Goal: Information Seeking & Learning: Learn about a topic

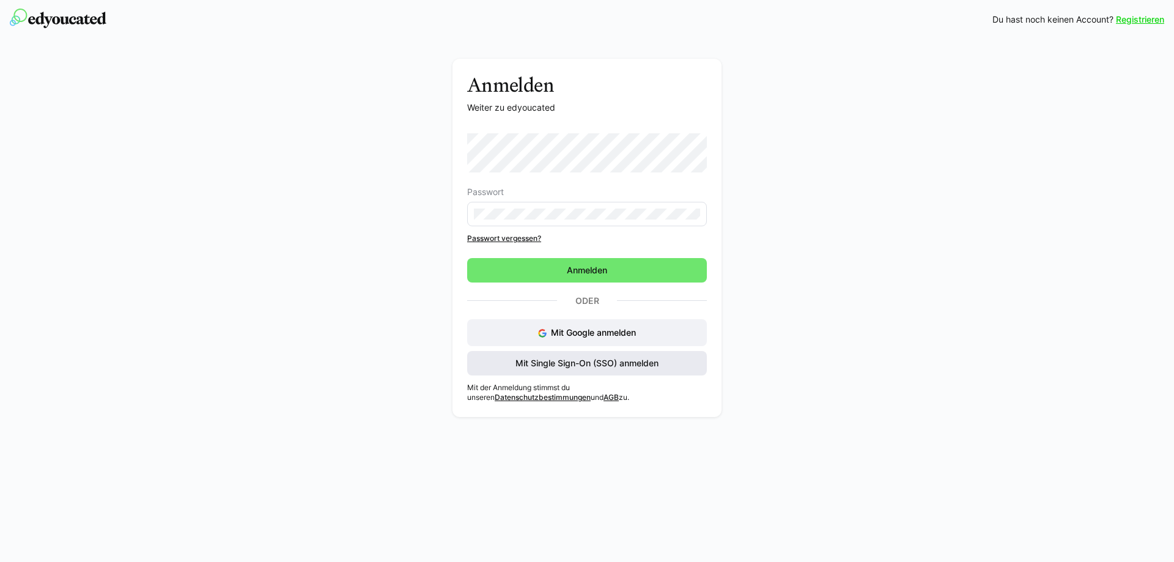
click at [590, 365] on span "Mit Single Sign-On (SSO) anmelden" at bounding box center [587, 363] width 147 height 12
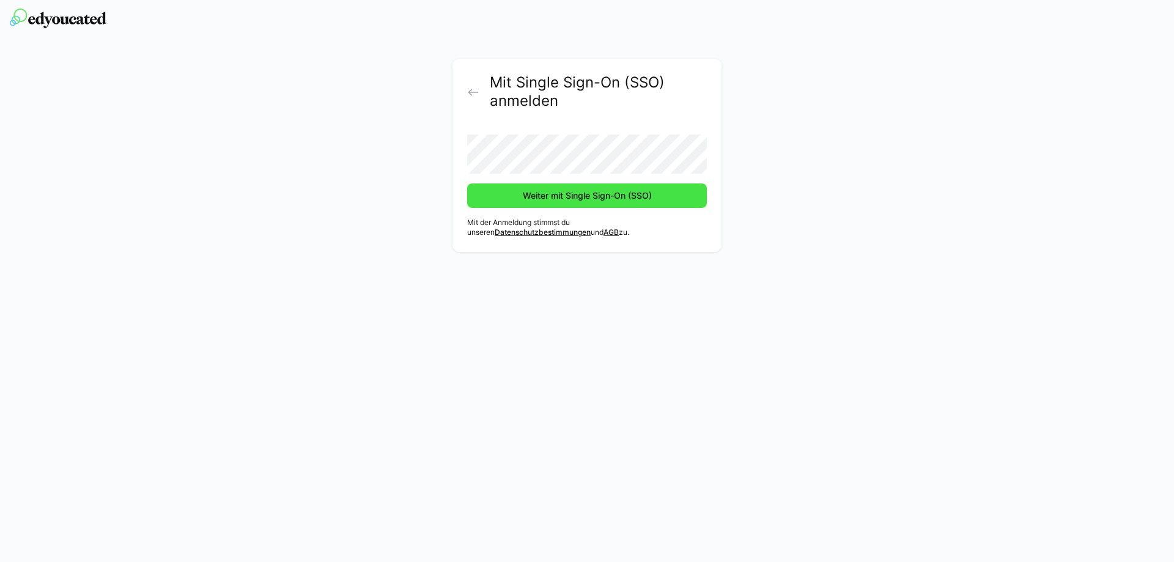
click at [582, 197] on span "Weiter mit Single Sign-On (SSO)" at bounding box center [587, 196] width 133 height 12
click at [563, 204] on span "Weiter mit Single Sign-On (SSO)" at bounding box center [587, 196] width 240 height 24
click at [566, 190] on span "Weiter mit Single Sign-On (SSO)" at bounding box center [587, 196] width 133 height 12
click at [565, 193] on span "Weiter mit Single Sign-On (SSO)" at bounding box center [587, 196] width 133 height 12
click at [555, 195] on span "Weiter mit Single Sign-On (SSO)" at bounding box center [587, 196] width 133 height 12
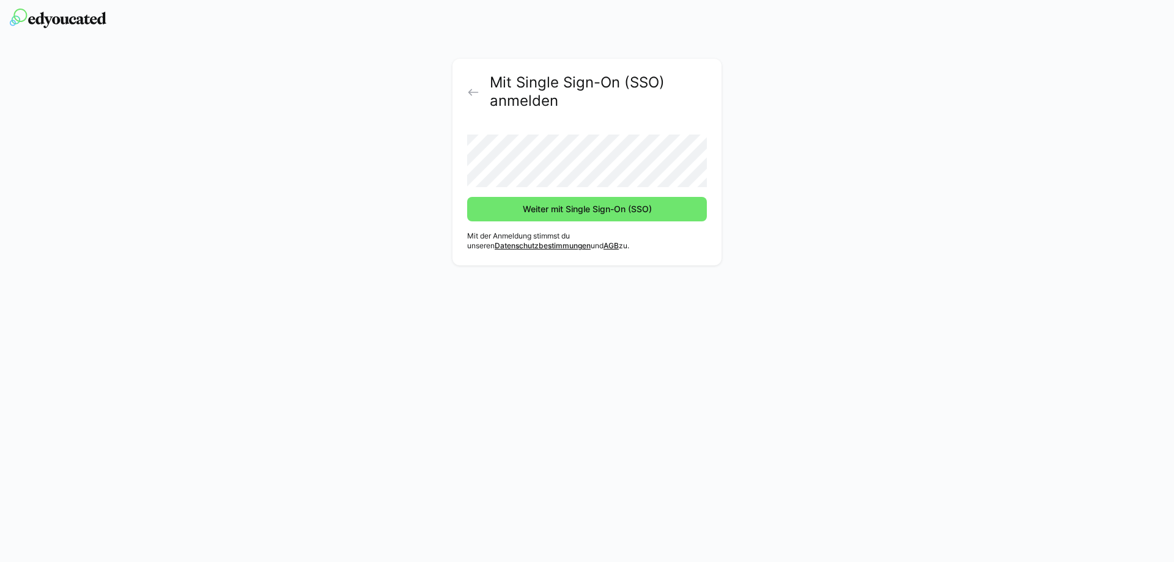
drag, startPoint x: 349, startPoint y: 133, endPoint x: 355, endPoint y: 127, distance: 8.7
click at [348, 133] on div "Mit Single Sign-On (SSO) anmelden Weiter mit Single Sign-On (SSO) Mit der Anmel…" at bounding box center [587, 165] width 689 height 213
click at [579, 207] on span "Weiter mit Single Sign-On (SSO)" at bounding box center [587, 209] width 133 height 12
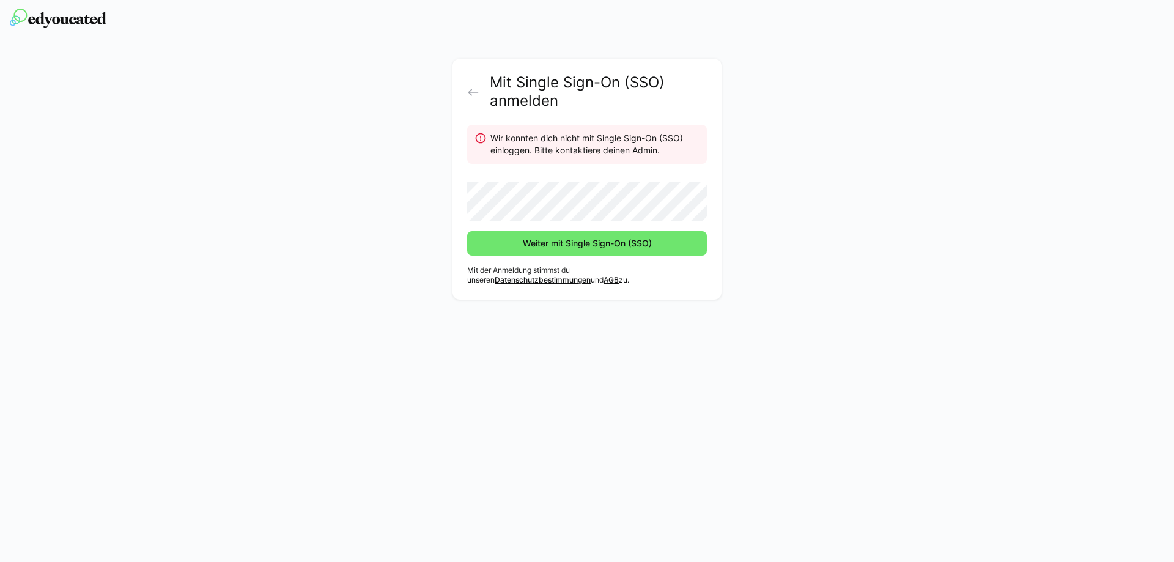
click at [467, 231] on button "Weiter mit Single Sign-On (SSO)" at bounding box center [587, 243] width 240 height 24
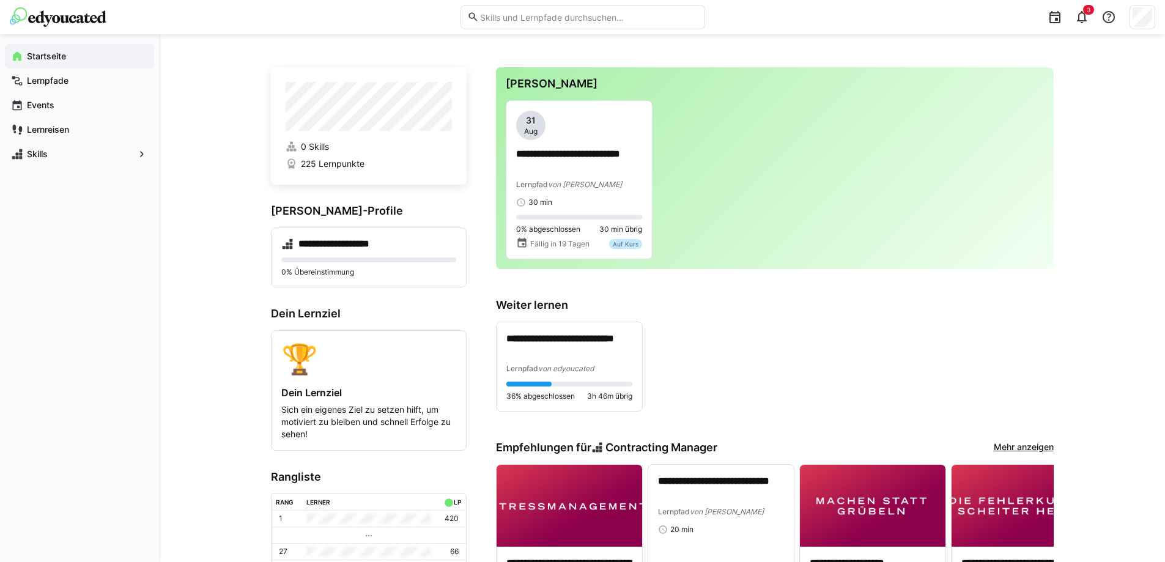
click at [544, 20] on input "text" at bounding box center [588, 17] width 219 height 11
type input "cyber"
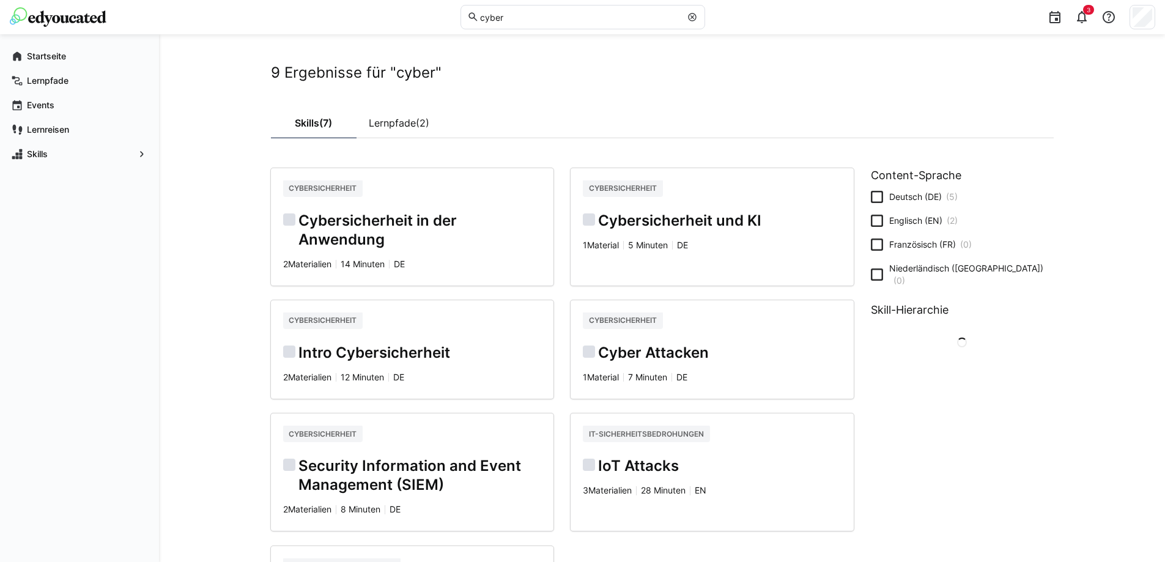
click at [210, 235] on div "9 Ergebnisse für "cyber" Skills (7) Lernpfade (2) Cybersicherheit Cybersicherhe…" at bounding box center [662, 395] width 1006 height 722
click at [398, 128] on link "Lernpfade (2)" at bounding box center [400, 123] width 86 height 31
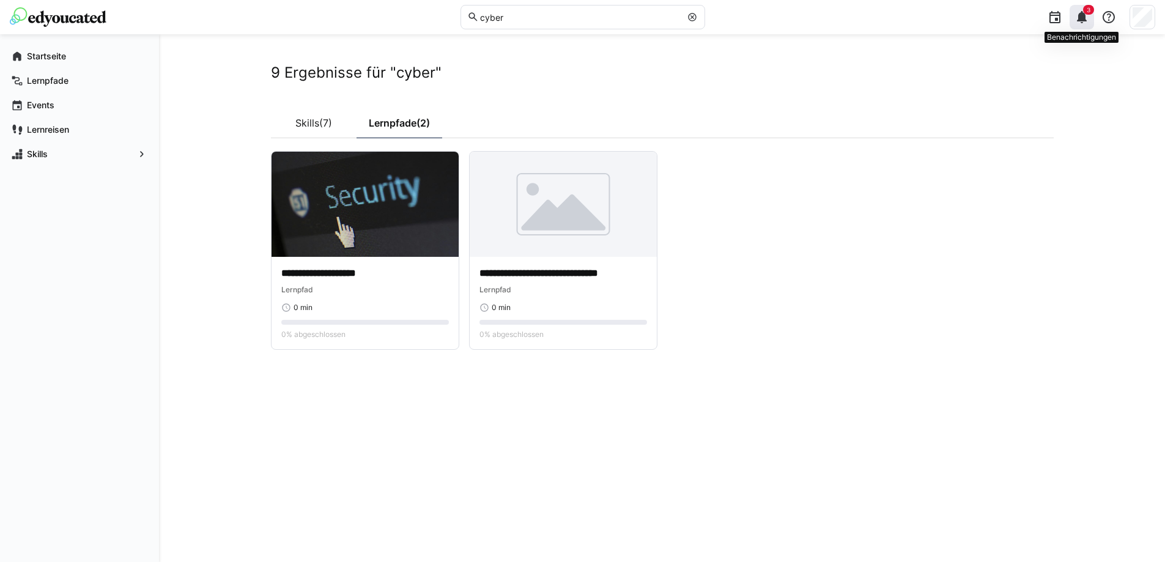
click at [1091, 21] on div "3" at bounding box center [1082, 17] width 24 height 24
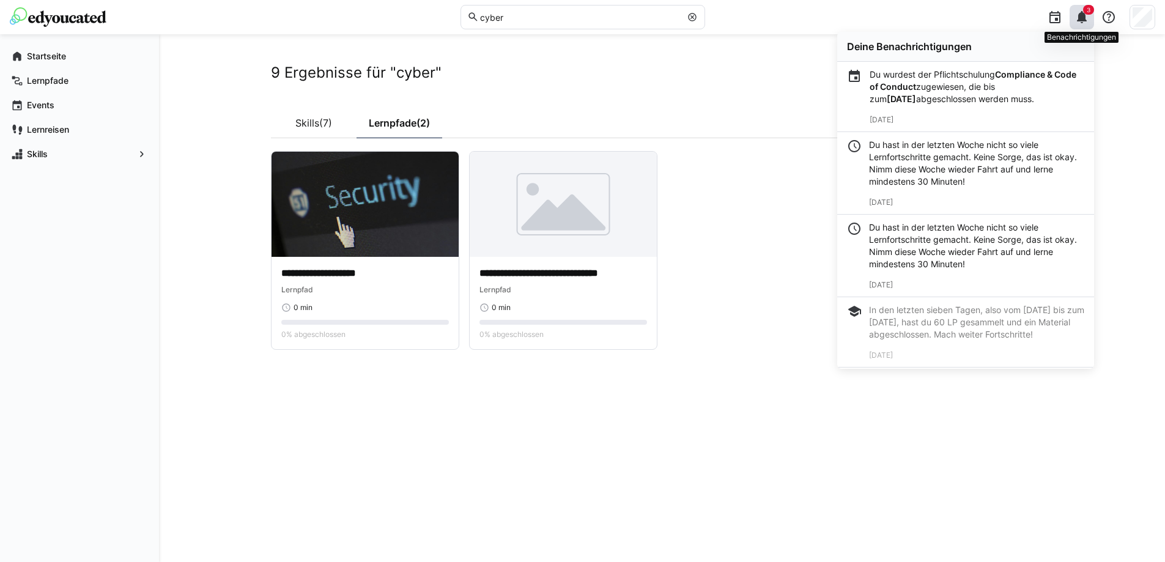
click at [1084, 17] on eds-icon at bounding box center [1082, 17] width 15 height 15
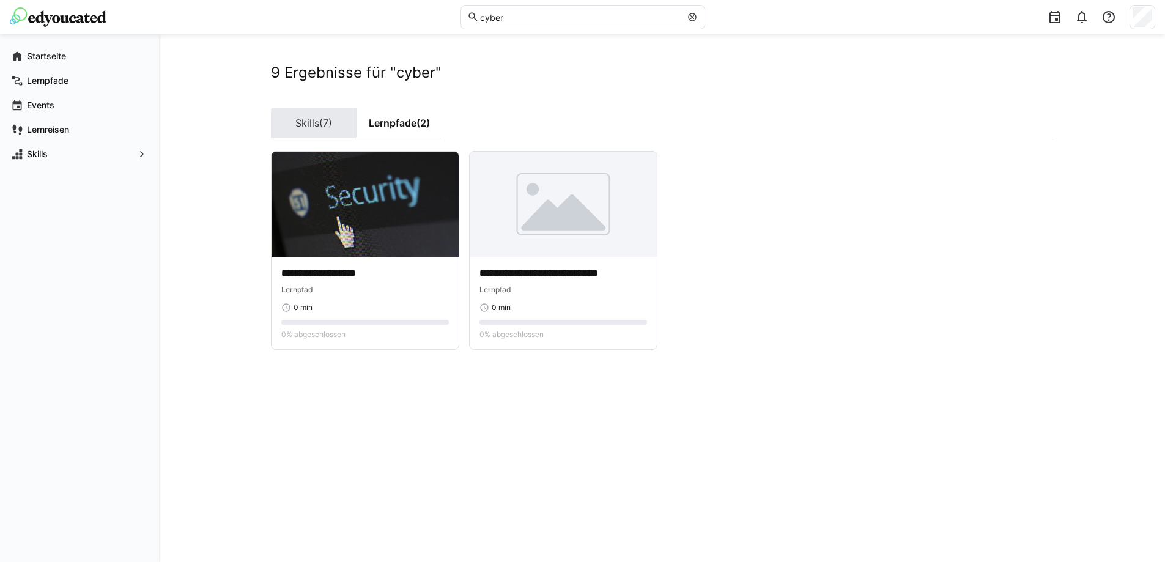
click at [326, 119] on span "(7)" at bounding box center [325, 123] width 13 height 10
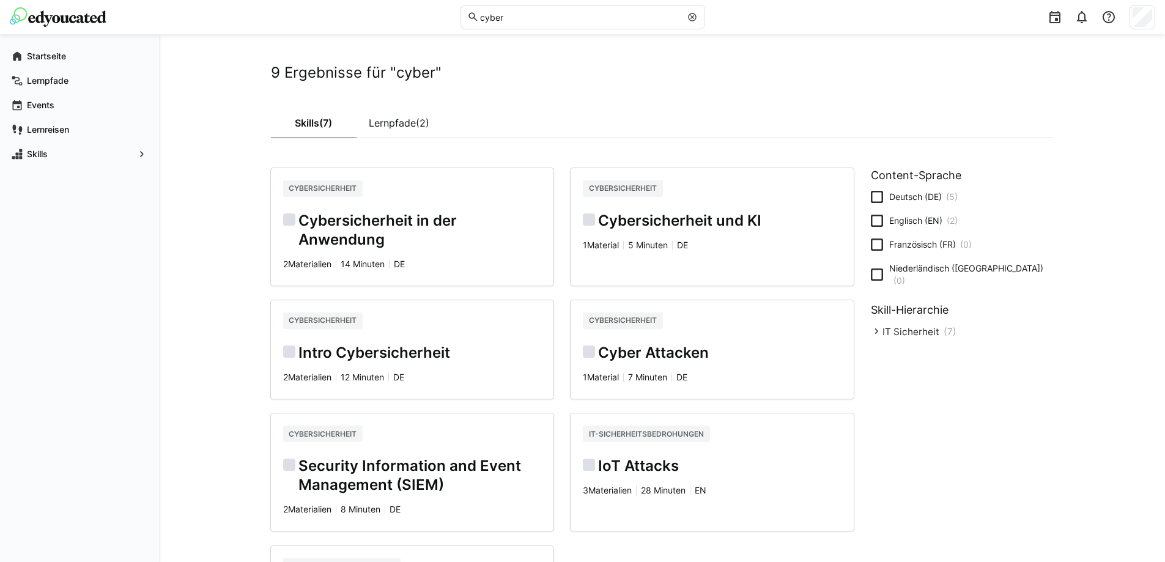
drag, startPoint x: 551, startPoint y: 275, endPoint x: 560, endPoint y: 280, distance: 11.2
click at [554, 277] on div "Cybersicherheit Cybersicherheit in der Anwendung 2 Materialien 14 Minuten de Cy…" at bounding box center [562, 424] width 600 height 527
click at [400, 237] on h2 "Cybersicherheit in der Anwendung" at bounding box center [412, 231] width 259 height 38
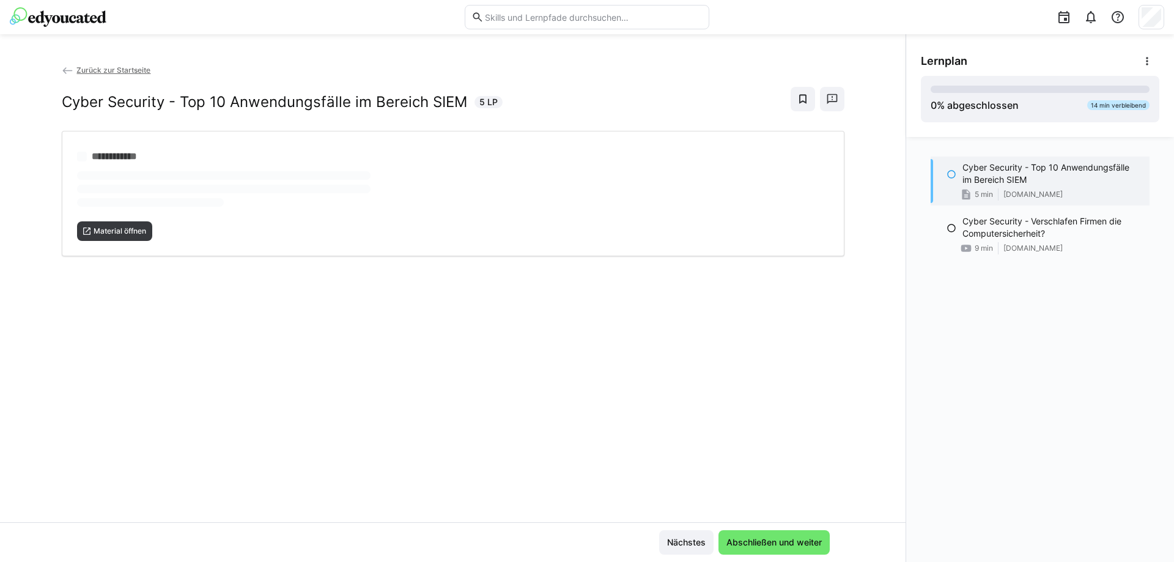
click at [66, 20] on img at bounding box center [58, 17] width 97 height 20
